Goal: Register for event/course

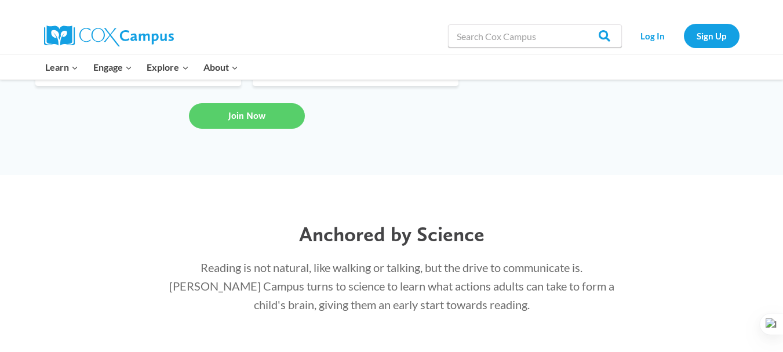
scroll to position [2274, 0]
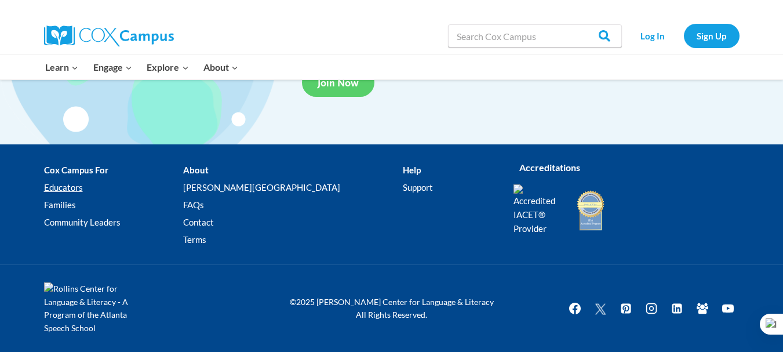
click at [70, 188] on link "Educators" at bounding box center [113, 187] width 139 height 17
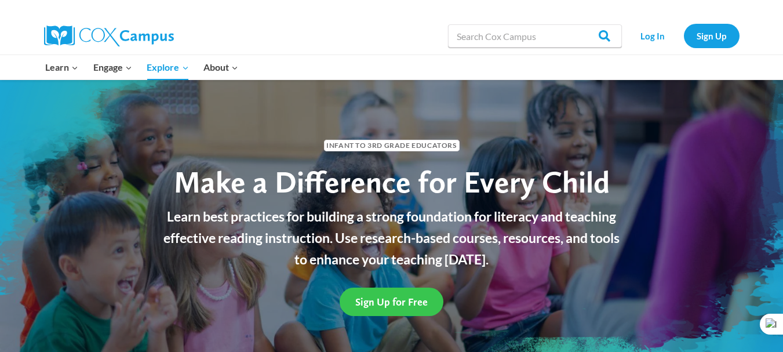
click at [419, 300] on span "Sign Up for Free" at bounding box center [391, 302] width 72 height 12
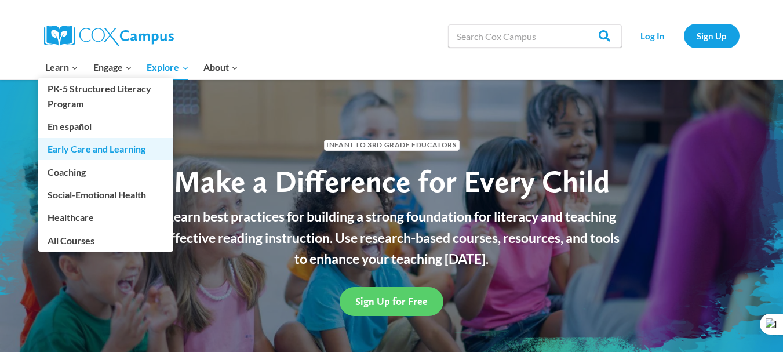
click at [137, 150] on link "Early Care and Learning" at bounding box center [105, 149] width 135 height 22
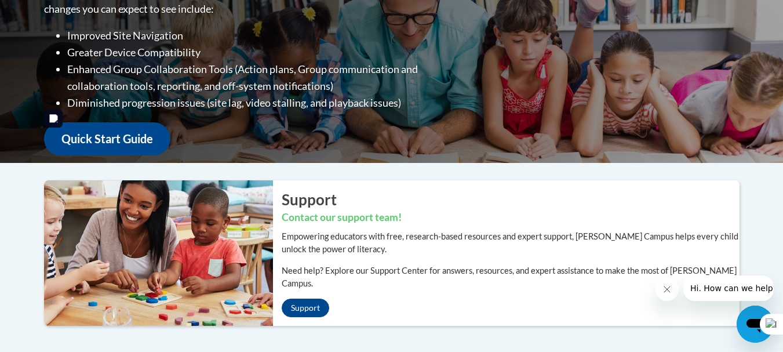
scroll to position [73, 0]
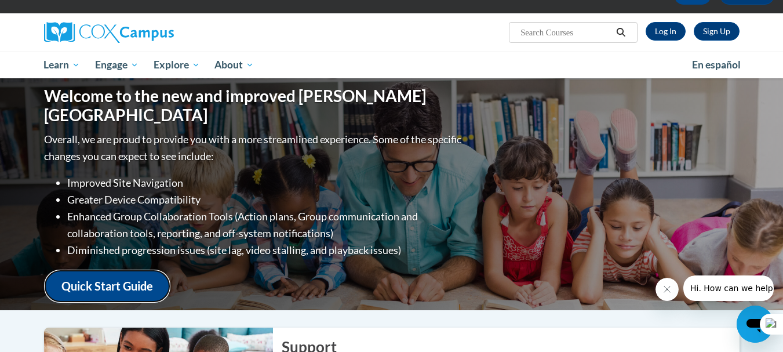
click at [99, 270] on link "Quick Start Guide" at bounding box center [107, 286] width 126 height 33
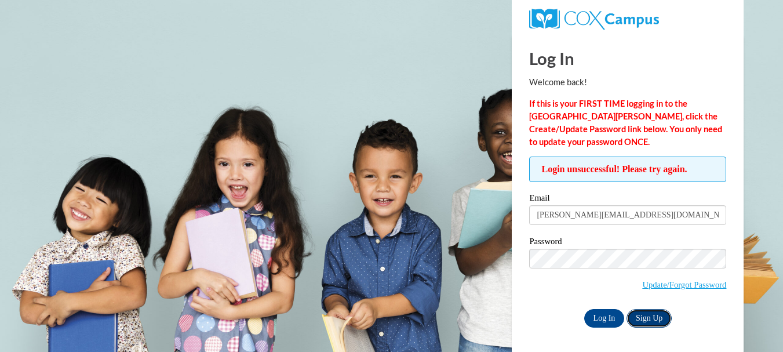
click at [648, 319] on link "Sign Up" at bounding box center [649, 318] width 45 height 19
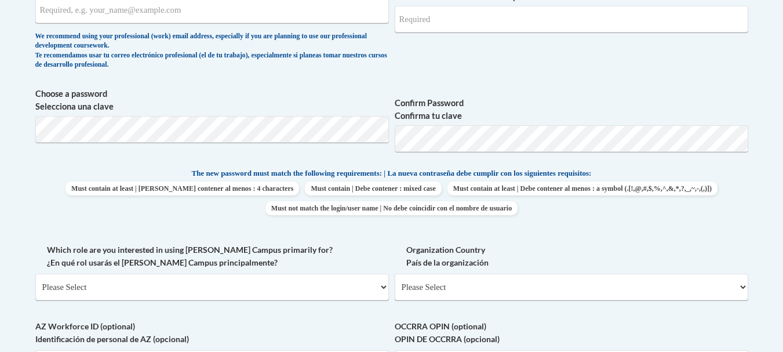
scroll to position [121, 0]
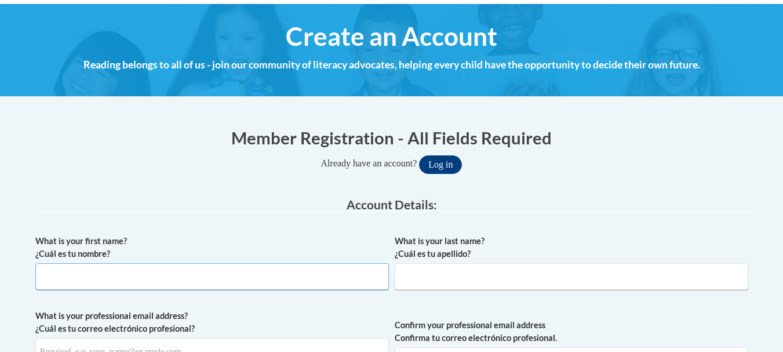
click at [209, 279] on input "What is your first name? ¿Cuál es tu nombre?" at bounding box center [212, 276] width 354 height 27
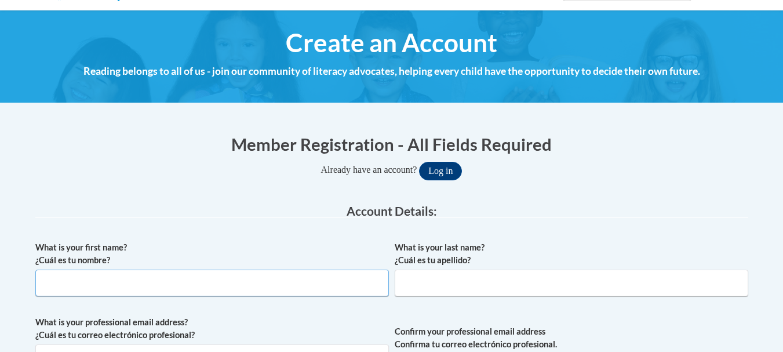
scroll to position [0, 0]
type input "[PERSON_NAME]"
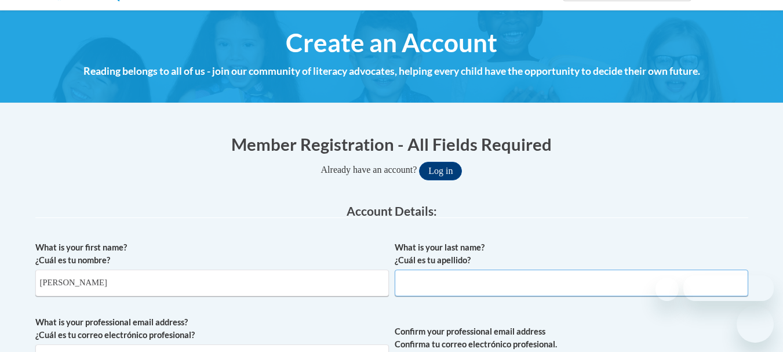
type input "Rahbardin"
type input "[PERSON_NAME][EMAIL_ADDRESS][DOMAIN_NAME]"
drag, startPoint x: 190, startPoint y: 269, endPoint x: 222, endPoint y: 237, distance: 45.5
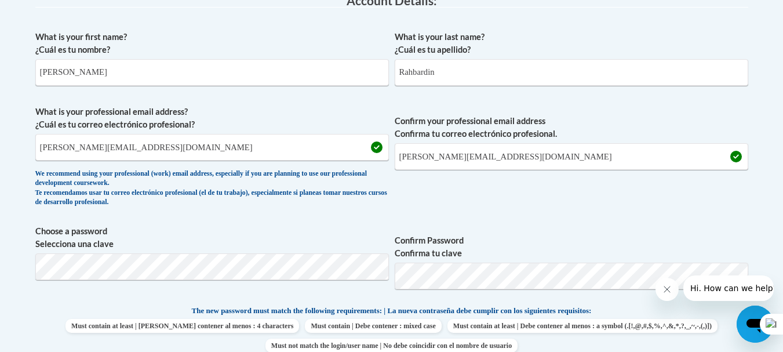
scroll to position [405, 0]
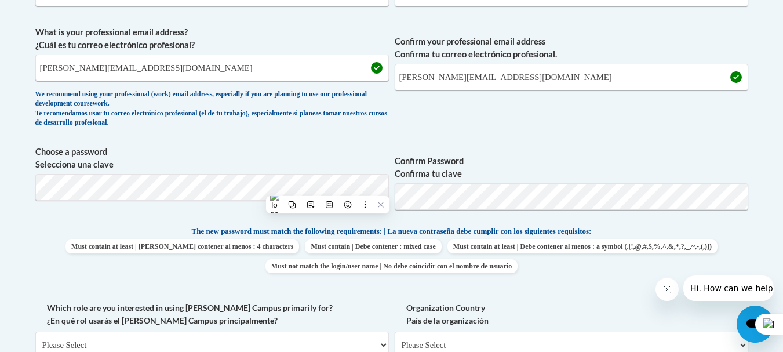
click at [620, 16] on div "What is your first name? ¿Cuál es tu nombre? Mahla What is your last name? ¿Cuá…" at bounding box center [391, 210] width 713 height 529
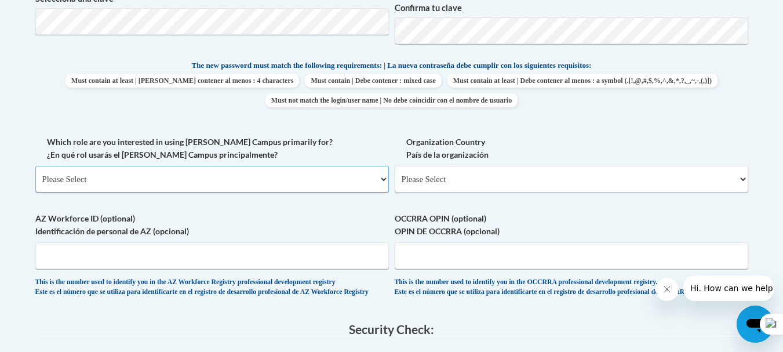
scroll to position [516, 0]
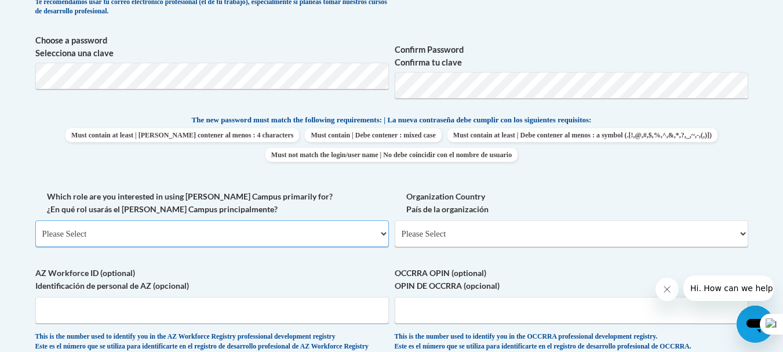
click at [332, 232] on select "Please Select College/University | Colegio/Universidad Community/Nonprofit Part…" at bounding box center [212, 233] width 354 height 27
select select "fbf2d438-af2f-41f8-98f1-81c410e29de3"
click at [35, 220] on select "Please Select College/University | Colegio/Universidad Community/Nonprofit Part…" at bounding box center [212, 233] width 354 height 27
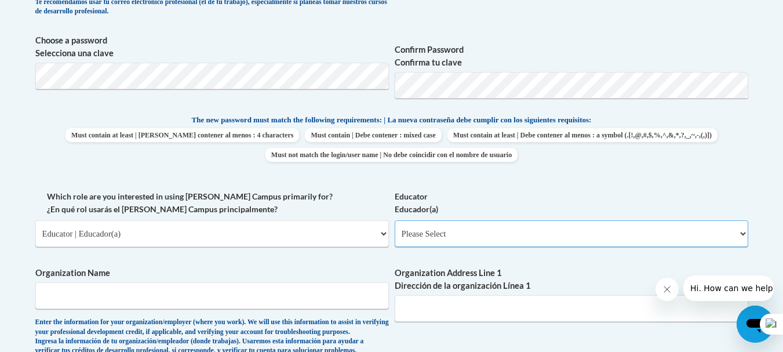
click at [449, 242] on select "Please Select Early Learning/Daycare Teacher/Family Home Care Provider | Maestr…" at bounding box center [572, 233] width 354 height 27
click at [470, 274] on label "Organization Address Line 1 Dirección de la organización Línea 1" at bounding box center [572, 280] width 354 height 26
click at [470, 295] on input "Organization Address Line 1 Dirección de la organización Línea 1" at bounding box center [572, 308] width 354 height 27
click at [469, 241] on select "Please Select Early Learning/Daycare Teacher/Family Home Care Provider | Maestr…" at bounding box center [572, 233] width 354 height 27
select select "5e2af403-4f2c-4e49-a02f-103e55d7b75b"
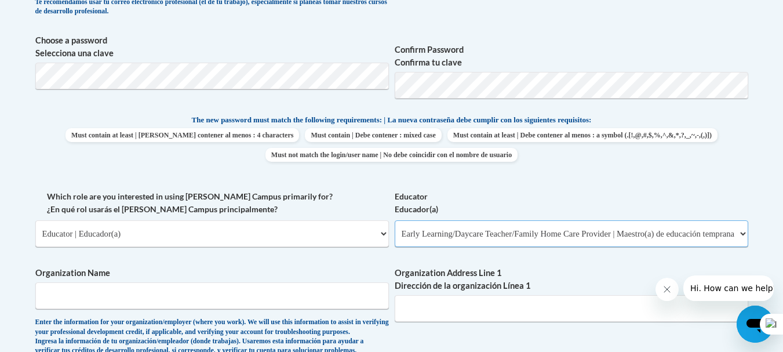
click at [395, 220] on select "Please Select Early Learning/Daycare Teacher/Family Home Care Provider | Maestr…" at bounding box center [572, 233] width 354 height 27
click at [174, 300] on input "Organization Name" at bounding box center [212, 295] width 354 height 27
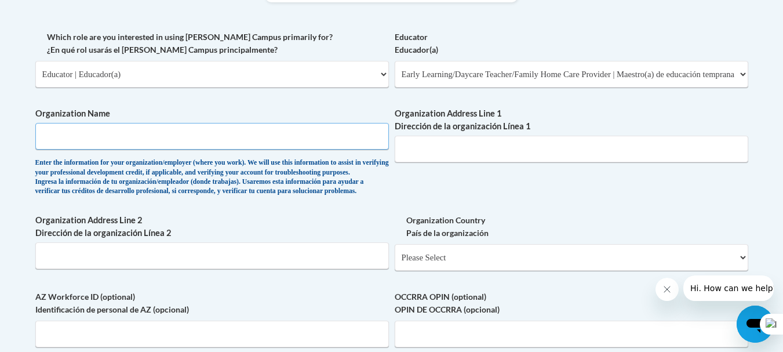
scroll to position [748, 0]
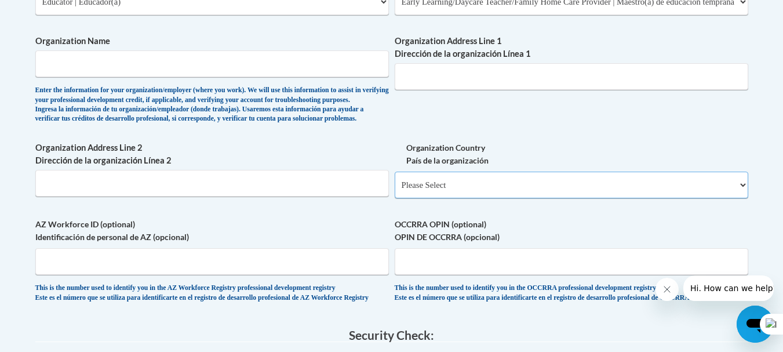
click at [432, 198] on select "Please Select United States | Estados Unidos Outside of the United States | Fue…" at bounding box center [572, 185] width 354 height 27
select select "2ba6c5f2-6ab4-47b5-9408-0a73ae60d186"
click at [395, 190] on select "Please Select United States | Estados Unidos Outside of the United States | Fue…" at bounding box center [572, 185] width 354 height 27
select select
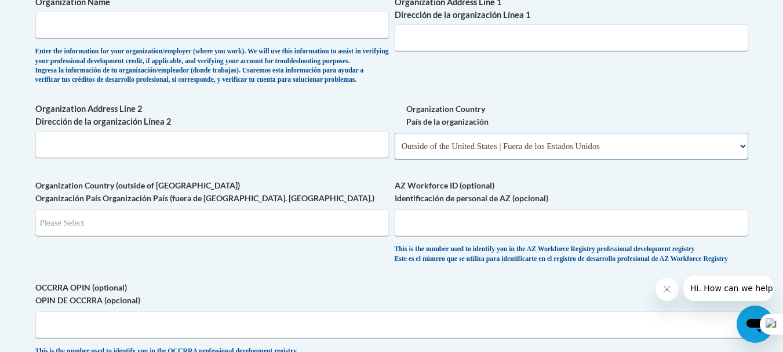
scroll to position [806, 0]
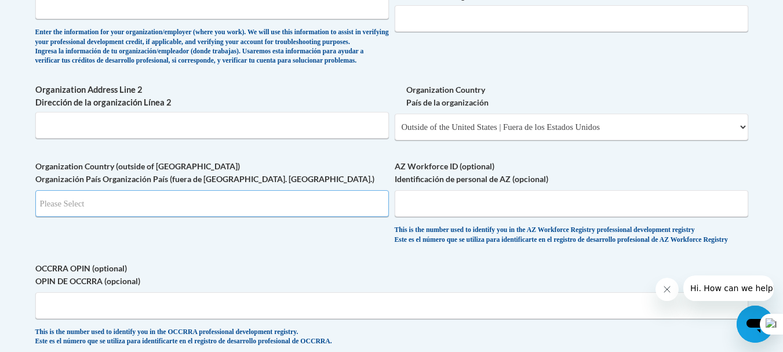
click at [306, 217] on input "Search" at bounding box center [212, 203] width 354 height 27
type input "CA"
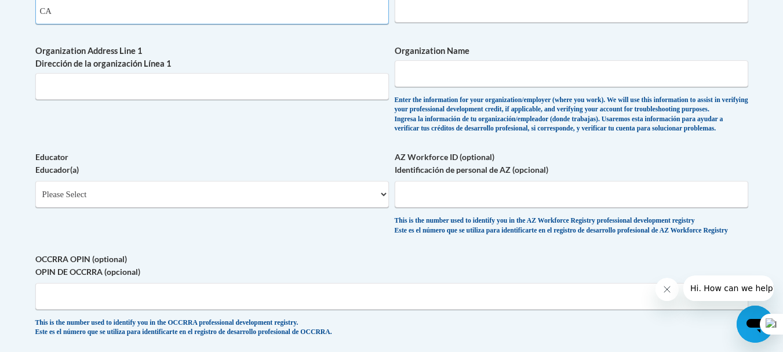
scroll to position [835, 0]
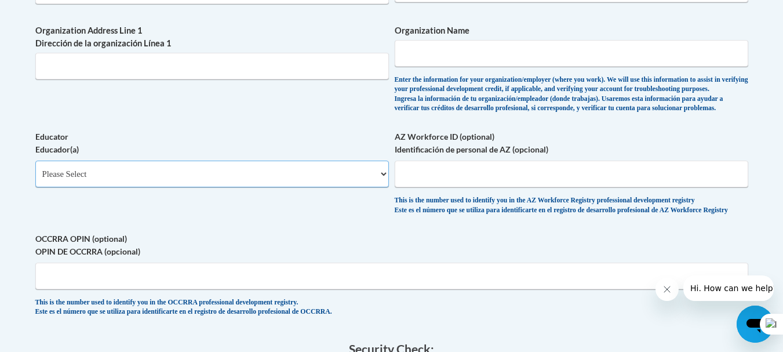
click at [308, 187] on select "Please Select Early Learning/Daycare Teacher/Family Home Care Provider | Maestr…" at bounding box center [212, 174] width 354 height 27
select select "5e2af403-4f2c-4e49-a02f-103e55d7b75b"
click at [35, 180] on select "Please Select Early Learning/Daycare Teacher/Family Home Care Provider | Maestr…" at bounding box center [212, 174] width 354 height 27
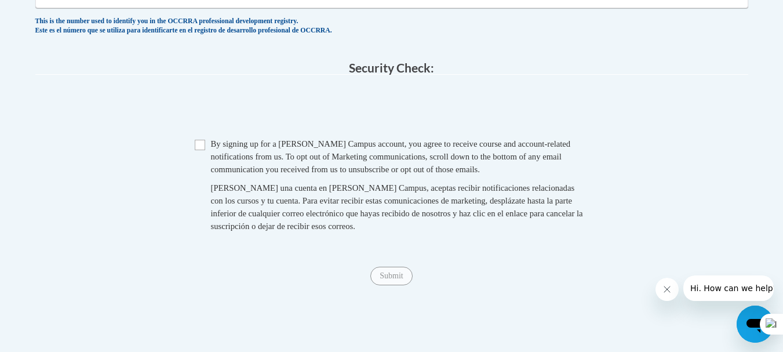
scroll to position [1125, 0]
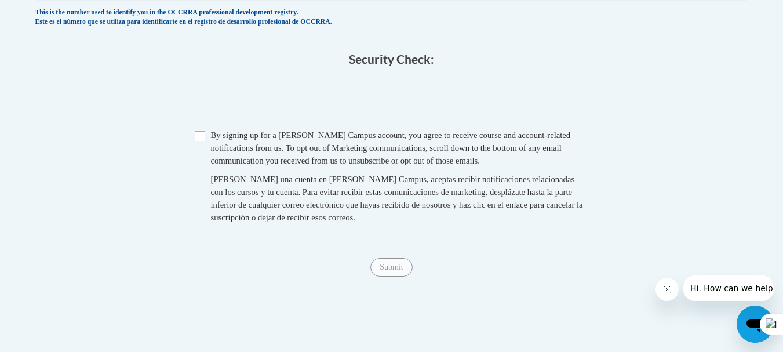
click at [245, 165] on span "By signing up for a Cox Campus account, you agree to receive course and account…" at bounding box center [391, 147] width 360 height 35
click at [200, 141] on input "Checkbox" at bounding box center [200, 136] width 10 height 10
checkbox input "true"
click at [380, 277] on input "Submit" at bounding box center [391, 267] width 42 height 19
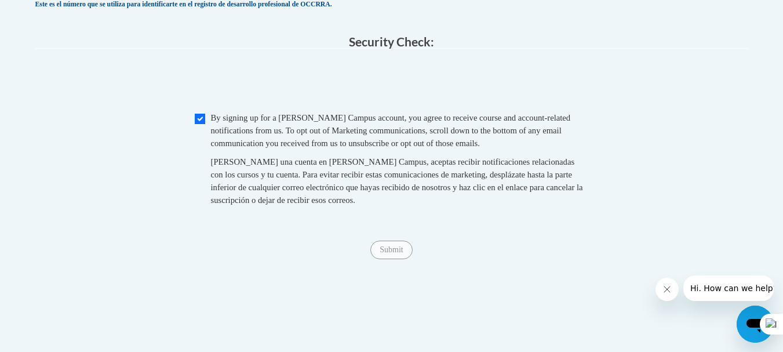
scroll to position [1236, 0]
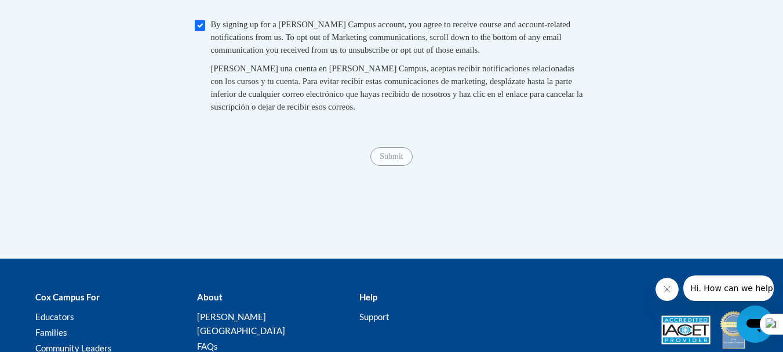
type input "Saskatoon SK"
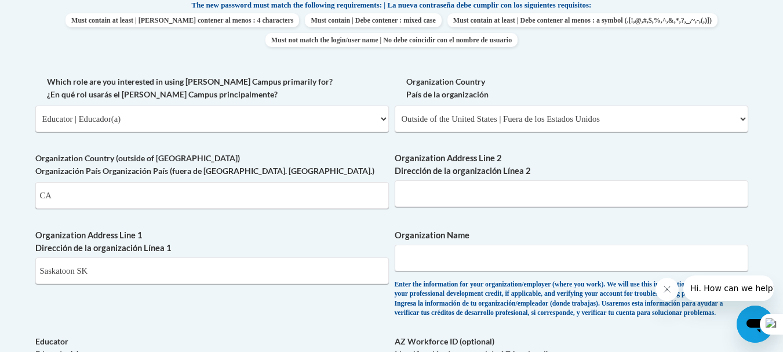
scroll to position [656, 0]
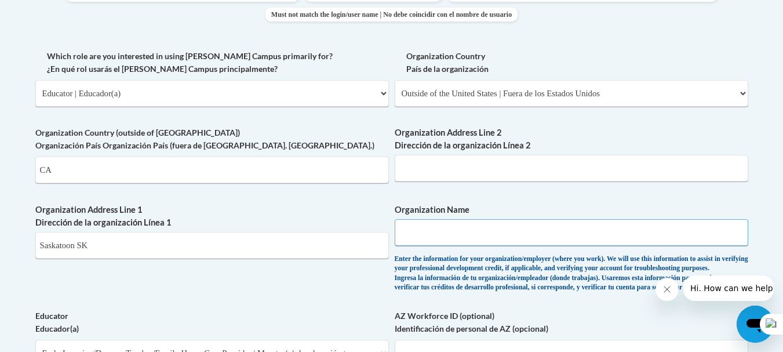
click at [443, 233] on input "Organization Name" at bounding box center [572, 232] width 354 height 27
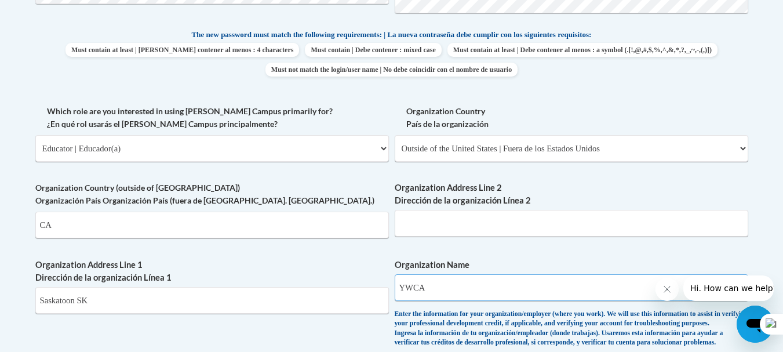
scroll to position [772, 0]
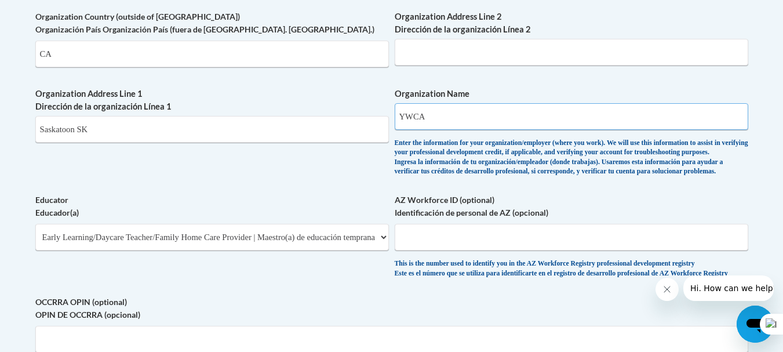
type input "YWCA"
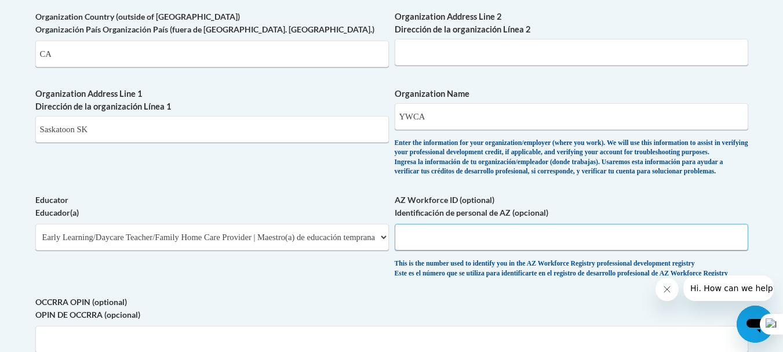
click at [461, 250] on input "AZ Workforce ID (optional) Identificación de personal de AZ (opcional)" at bounding box center [572, 237] width 354 height 27
type input "Y"
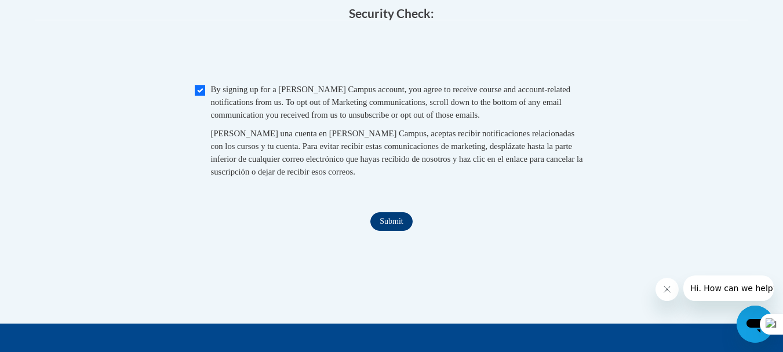
scroll to position [1178, 0]
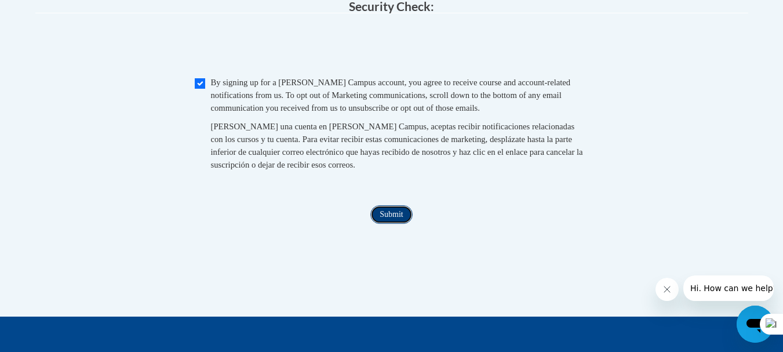
click at [398, 224] on input "Submit" at bounding box center [391, 214] width 42 height 19
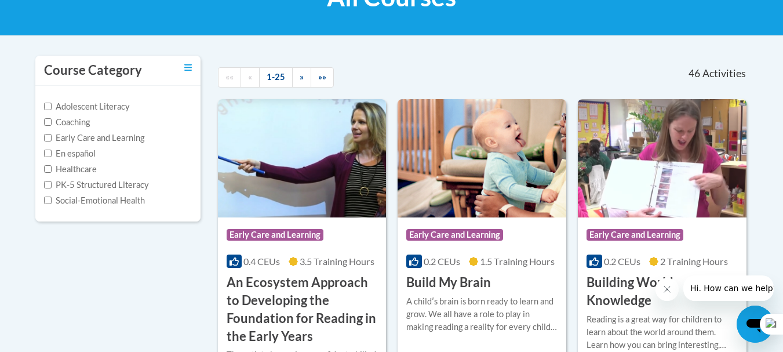
scroll to position [232, 0]
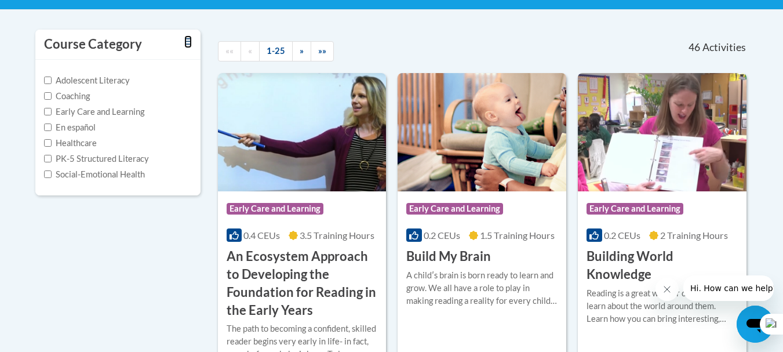
click at [191, 42] on icon "Toggle collapse" at bounding box center [188, 41] width 8 height 9
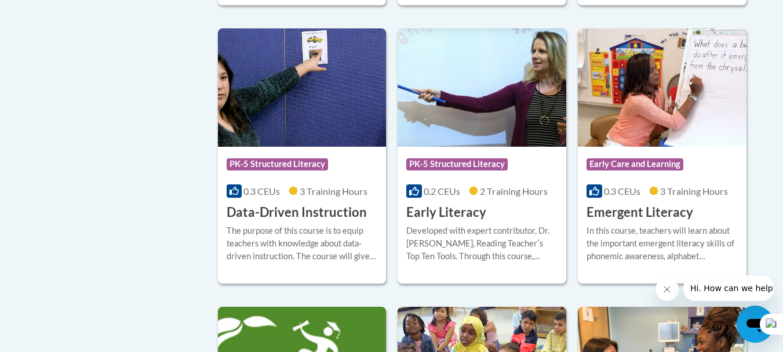
scroll to position [1217, 0]
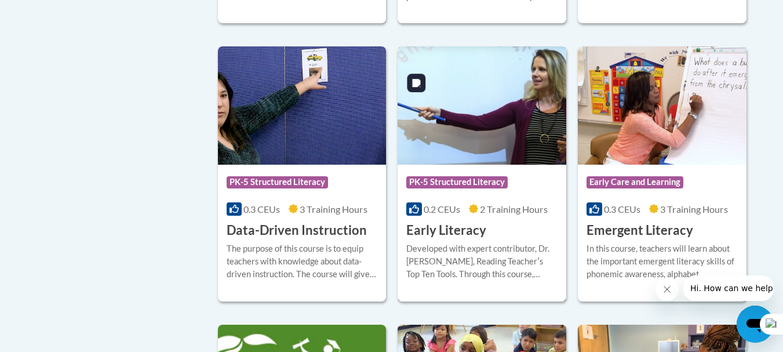
click at [474, 144] on img at bounding box center [482, 105] width 169 height 118
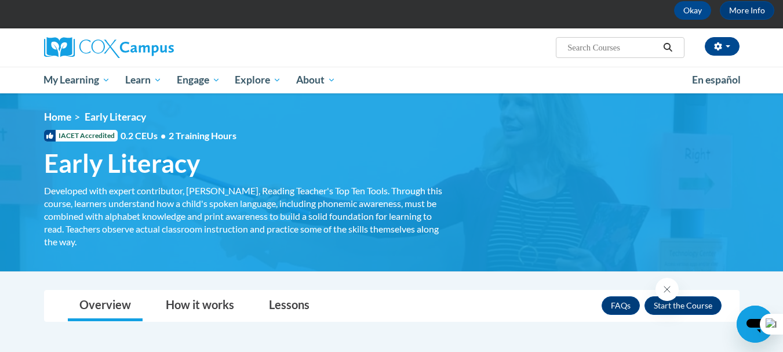
scroll to position [174, 0]
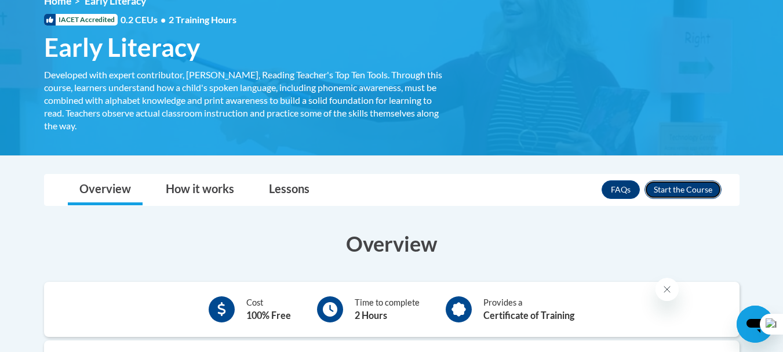
click at [683, 188] on button "Enroll" at bounding box center [683, 189] width 77 height 19
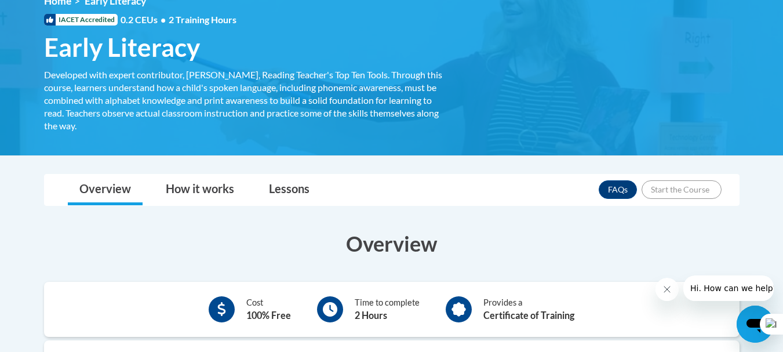
scroll to position [58, 0]
